Goal: Answer question/provide support

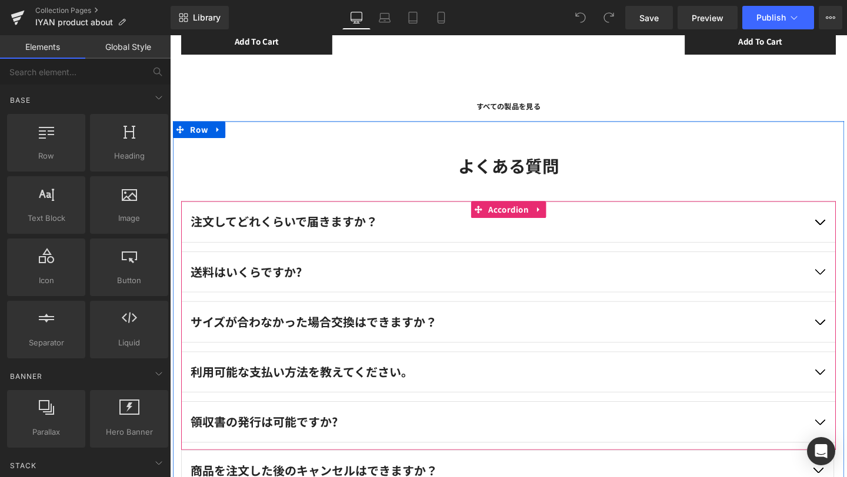
scroll to position [3054, 0]
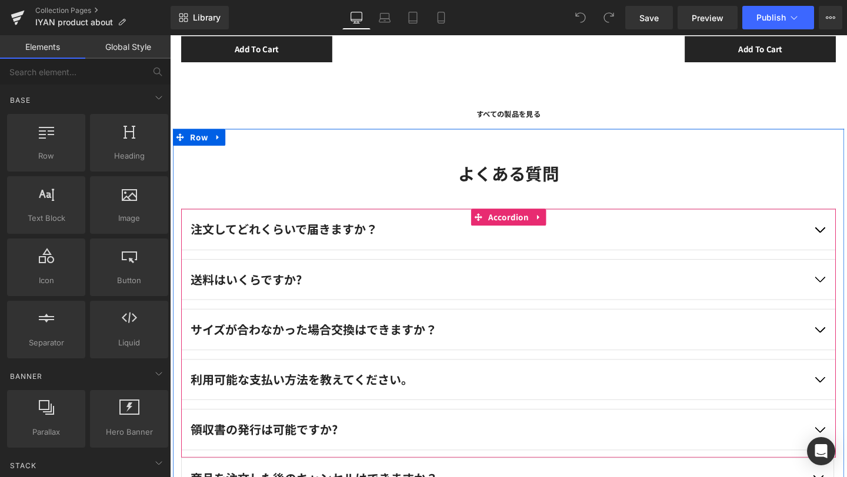
click at [846, 242] on button "button" at bounding box center [852, 240] width 33 height 42
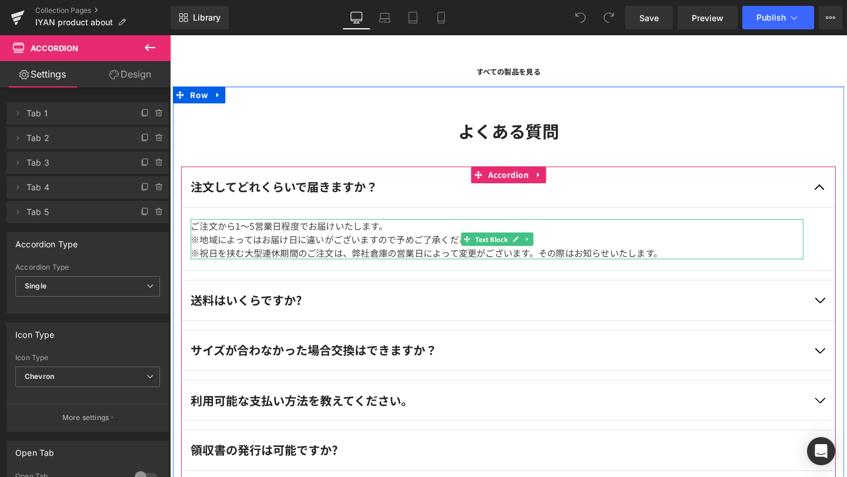
scroll to position [3100, 0]
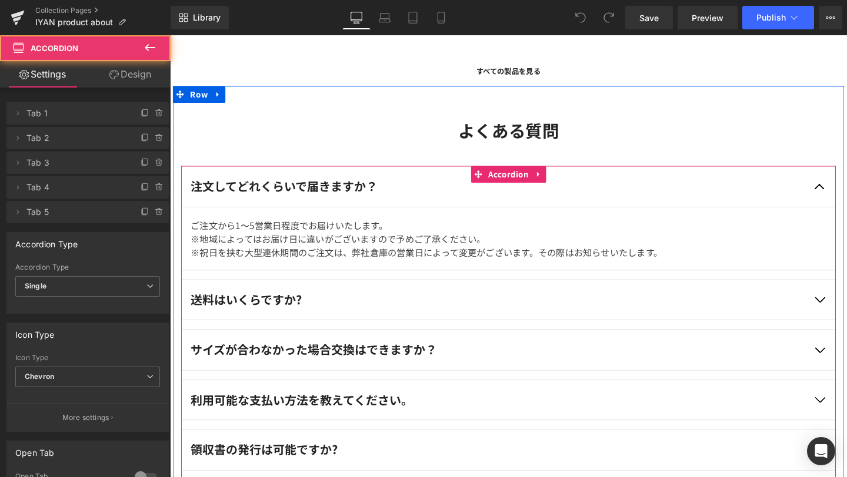
click at [846, 316] on button "button" at bounding box center [852, 314] width 33 height 42
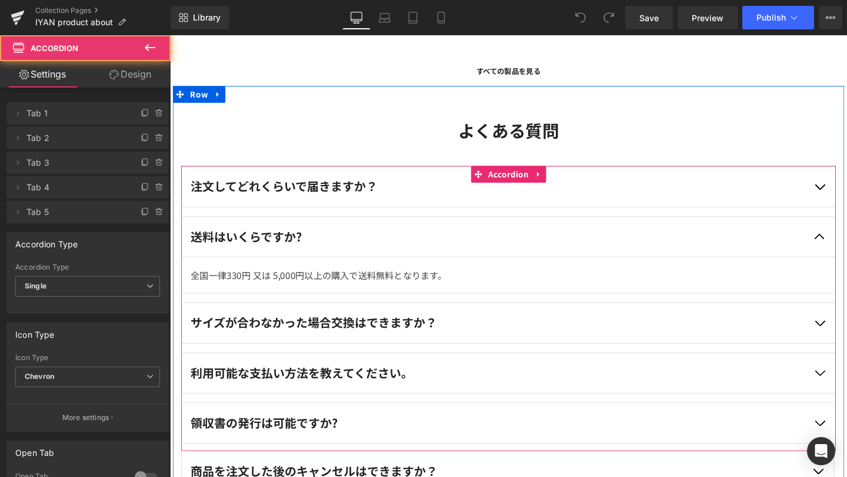
click at [846, 337] on button "button" at bounding box center [852, 338] width 33 height 42
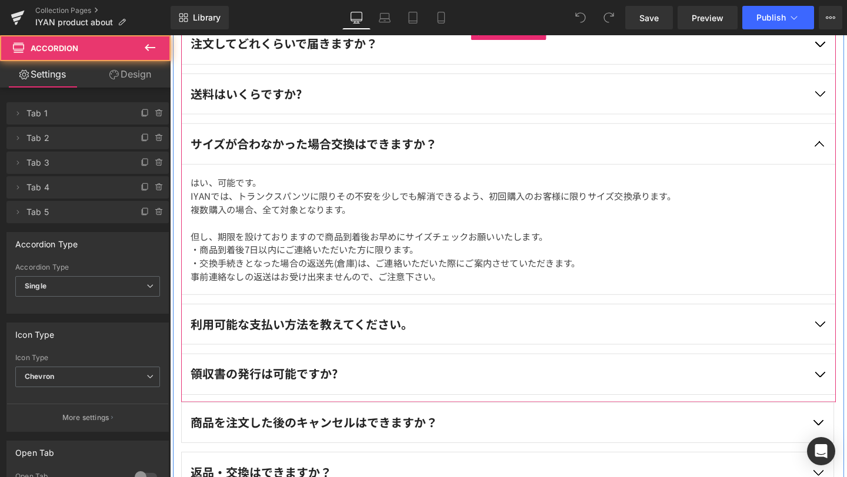
click at [846, 337] on button "button" at bounding box center [852, 339] width 33 height 42
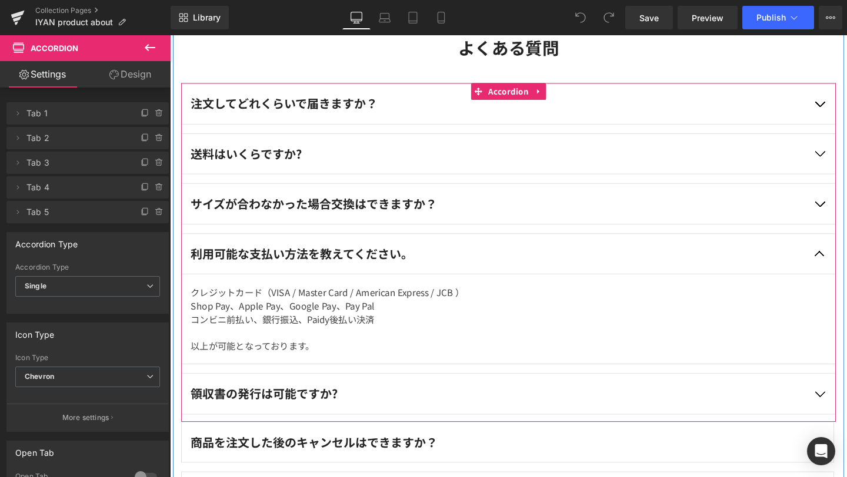
scroll to position [3257, 0]
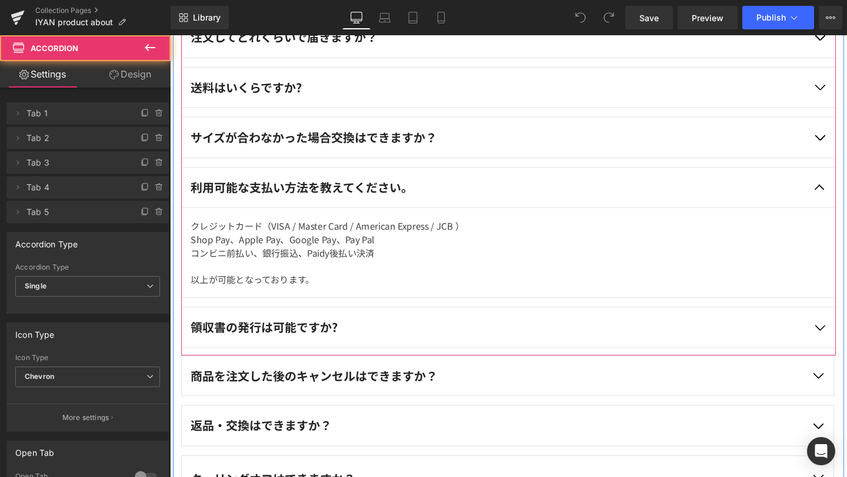
click at [846, 338] on button "button" at bounding box center [852, 343] width 33 height 42
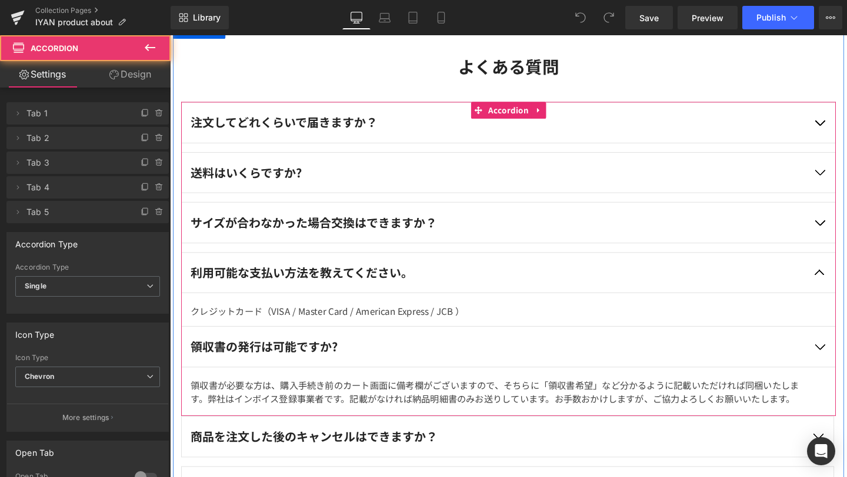
scroll to position [3162, 0]
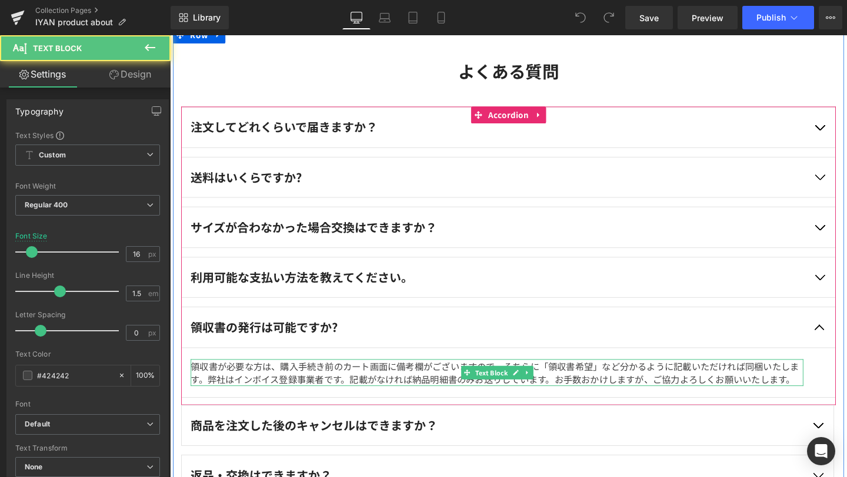
click at [633, 392] on p "領収書が必要な方は、購入手続き前のカート画面に備考欄がございますので、そちらに「領収書希望」など分かるように記載いただければ同梱いたします。弊社はインボイス登…" at bounding box center [514, 390] width 644 height 28
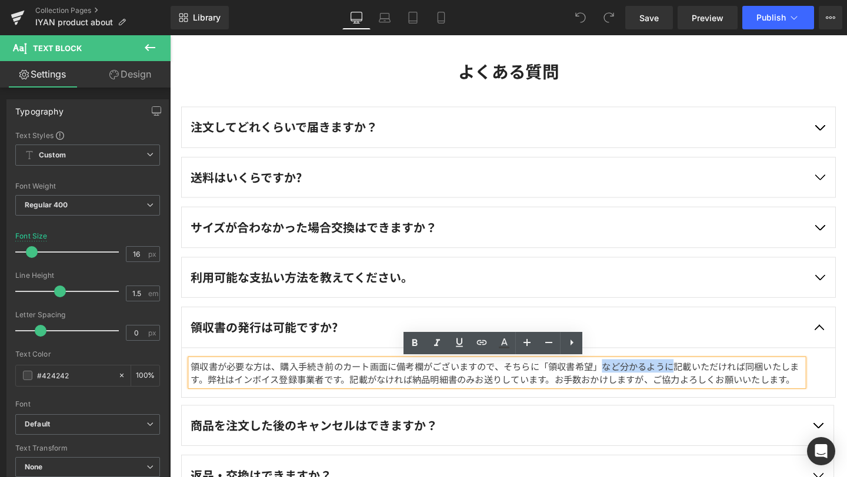
drag, startPoint x: 624, startPoint y: 384, endPoint x: 698, endPoint y: 386, distance: 73.5
click at [698, 386] on p "領収書が必要な方は、購入手続き前のカート画面に備考欄がございますので、そちらに「領収書希望」など分かるように記載いただければ同梱いたします。弊社はインボイス登…" at bounding box center [514, 390] width 644 height 28
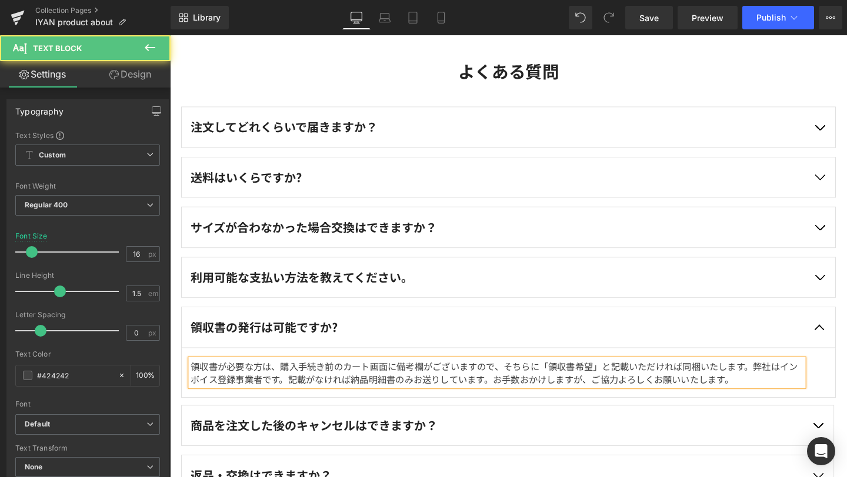
click at [779, 383] on p "領収書が必要な方は、購入手続き前のカート画面に備考欄がございますので、そちらに「領収書希望」と記載いただければ同梱いたします。弊社はインボイス登録事業者です。…" at bounding box center [514, 390] width 644 height 28
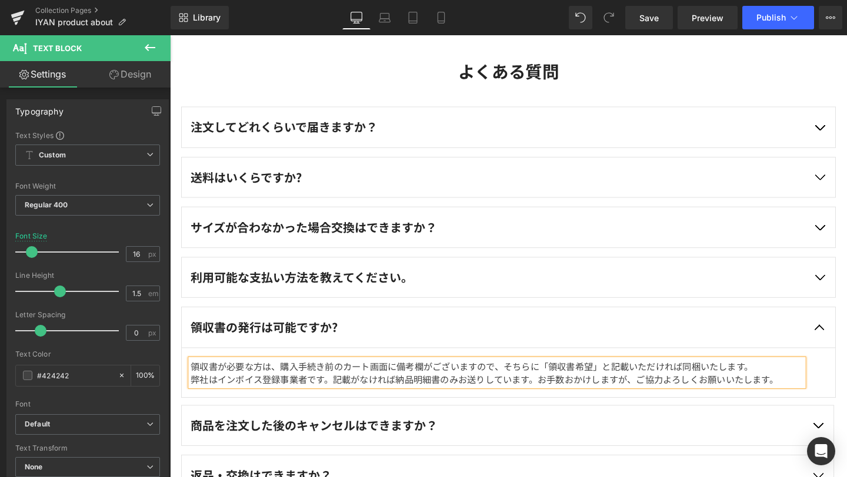
click at [635, 385] on p "領収書が必要な方は、購入手続き前のカート画面に備考欄がございますので、そちらに「領収書希望」と記載いただければ同梱いたします。 弊社はインボイス登録事業者です…" at bounding box center [514, 390] width 644 height 28
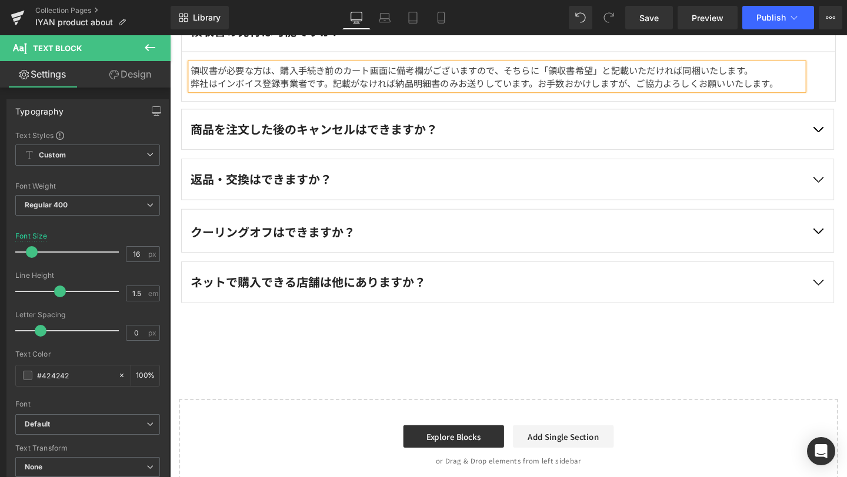
scroll to position [3471, 0]
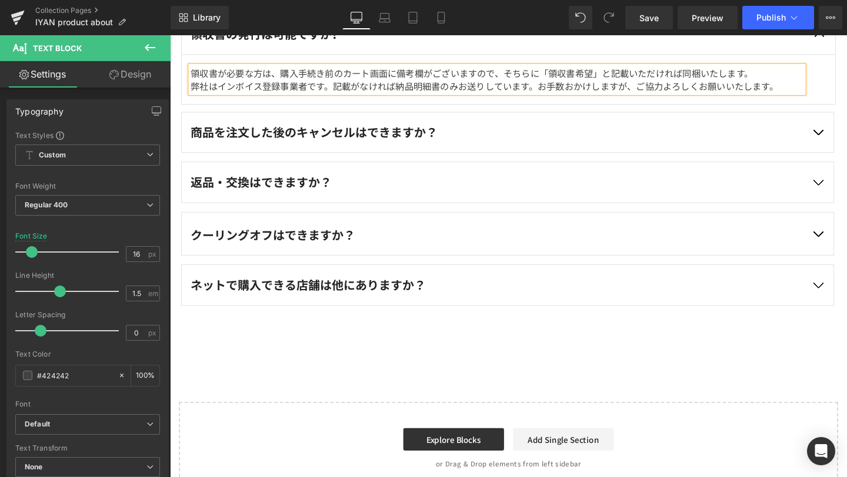
click at [814, 135] on p "商品を注文した後のキャンセルはできますか？" at bounding box center [513, 137] width 642 height 19
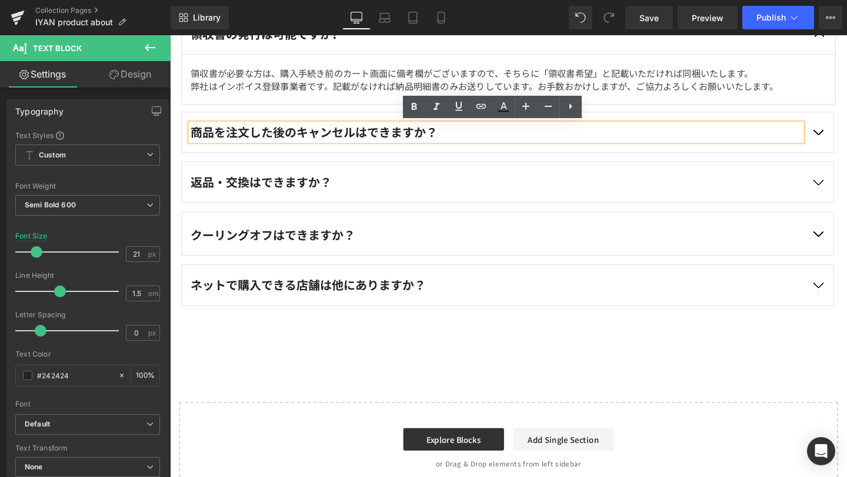
click at [845, 136] on button "button" at bounding box center [850, 137] width 33 height 42
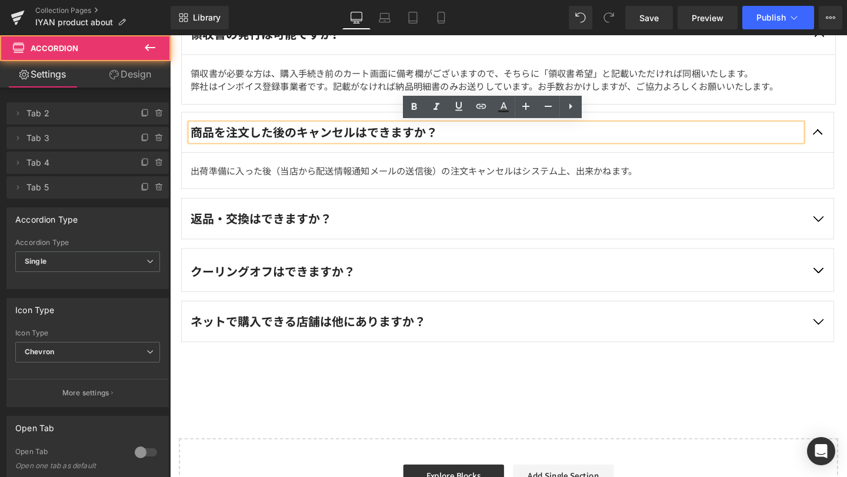
click at [846, 229] on button "button" at bounding box center [850, 228] width 33 height 42
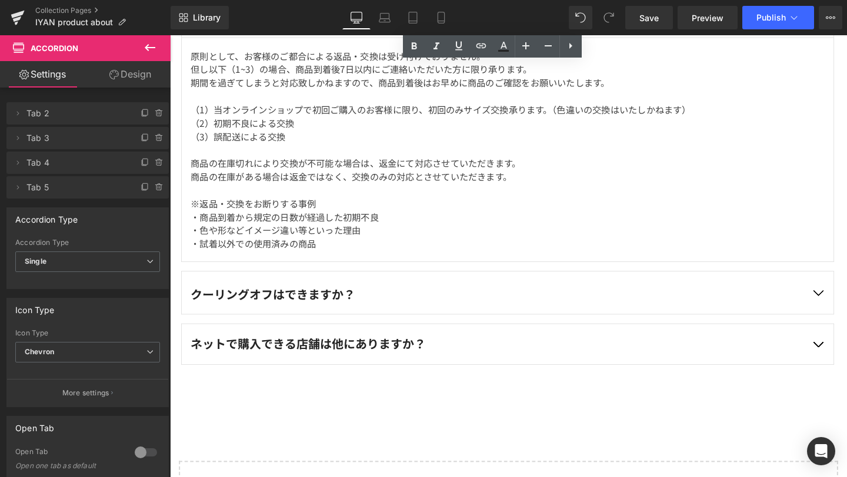
scroll to position [3687, 0]
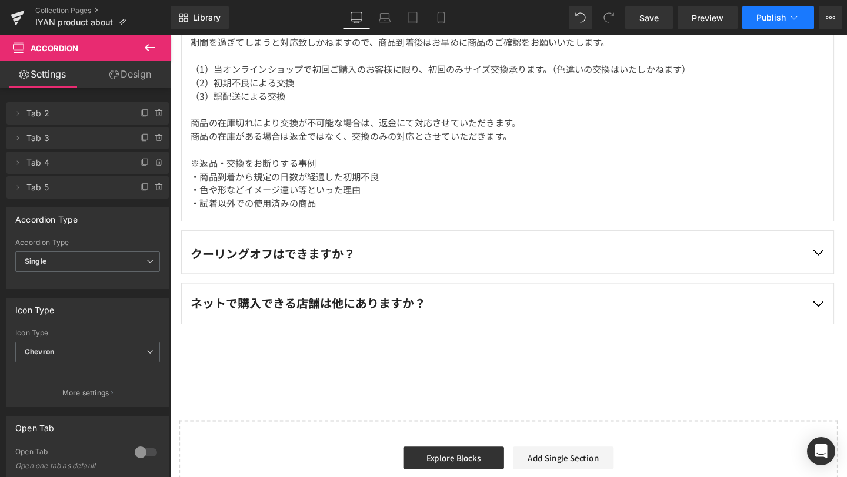
click at [784, 22] on span "Publish" at bounding box center [770, 17] width 29 height 9
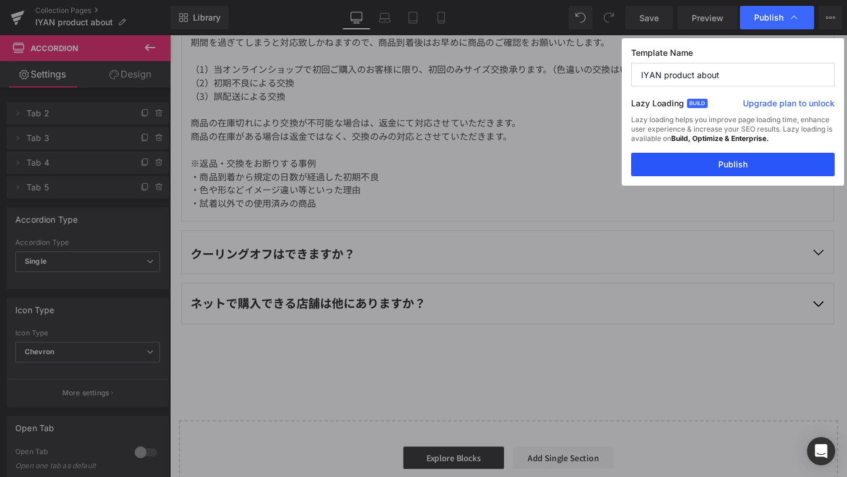
click at [750, 164] on button "Publish" at bounding box center [732, 165] width 203 height 24
